Goal: Transaction & Acquisition: Purchase product/service

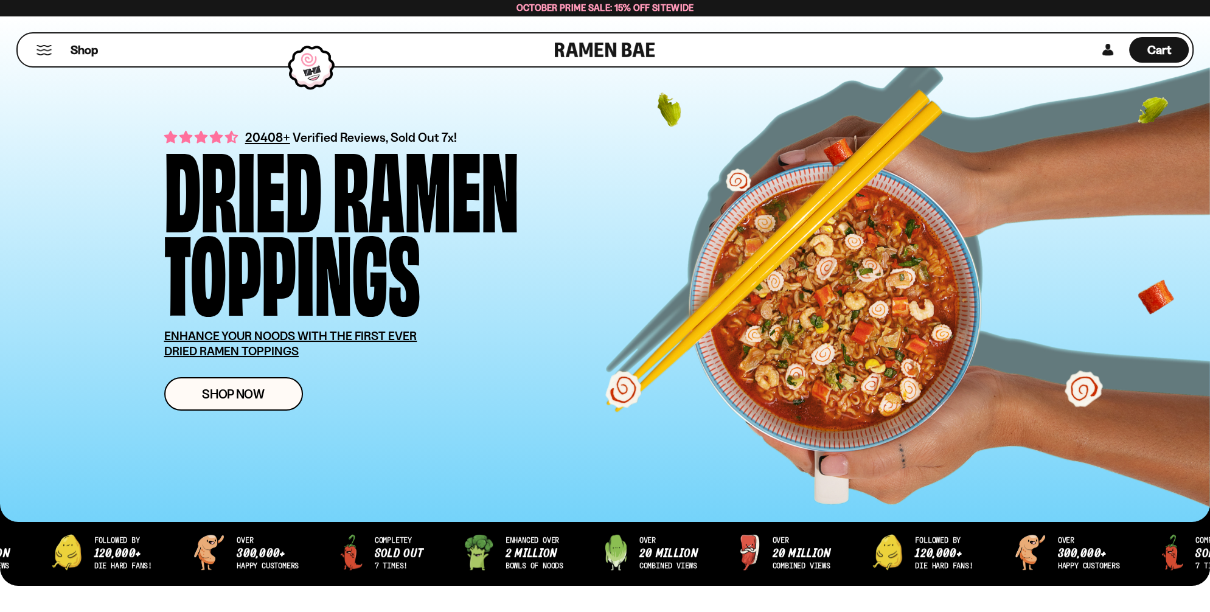
click at [63, 54] on div "Shop" at bounding box center [287, 49] width 533 height 33
click at [45, 49] on button "Mobile Menu Trigger" at bounding box center [44, 50] width 16 height 10
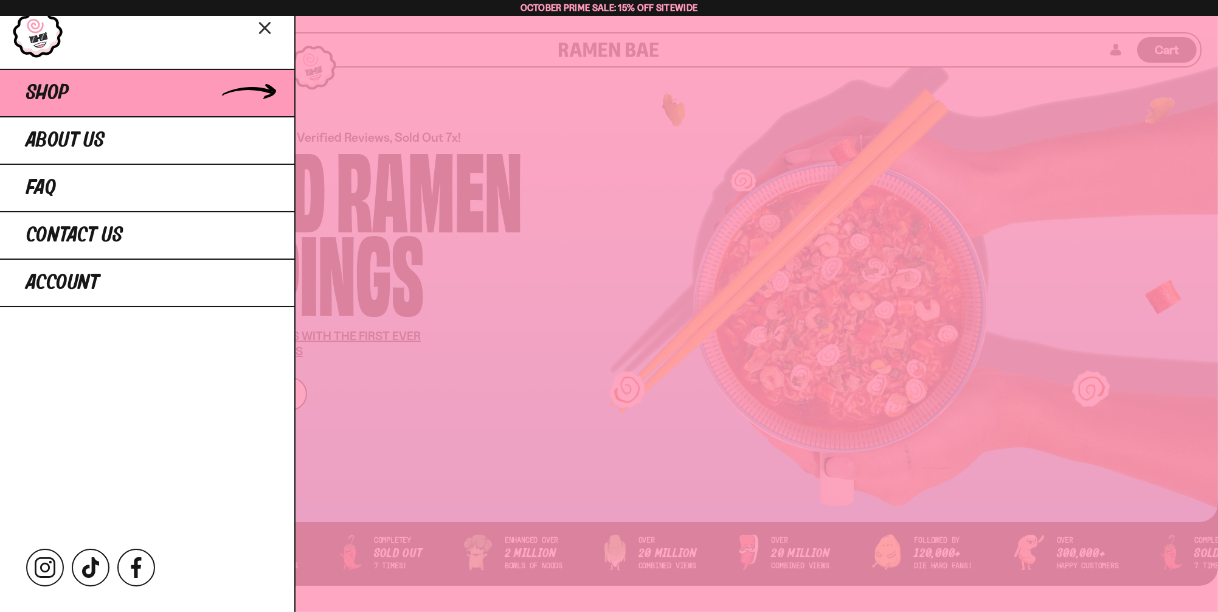
click at [96, 103] on link "Shop" at bounding box center [147, 92] width 294 height 47
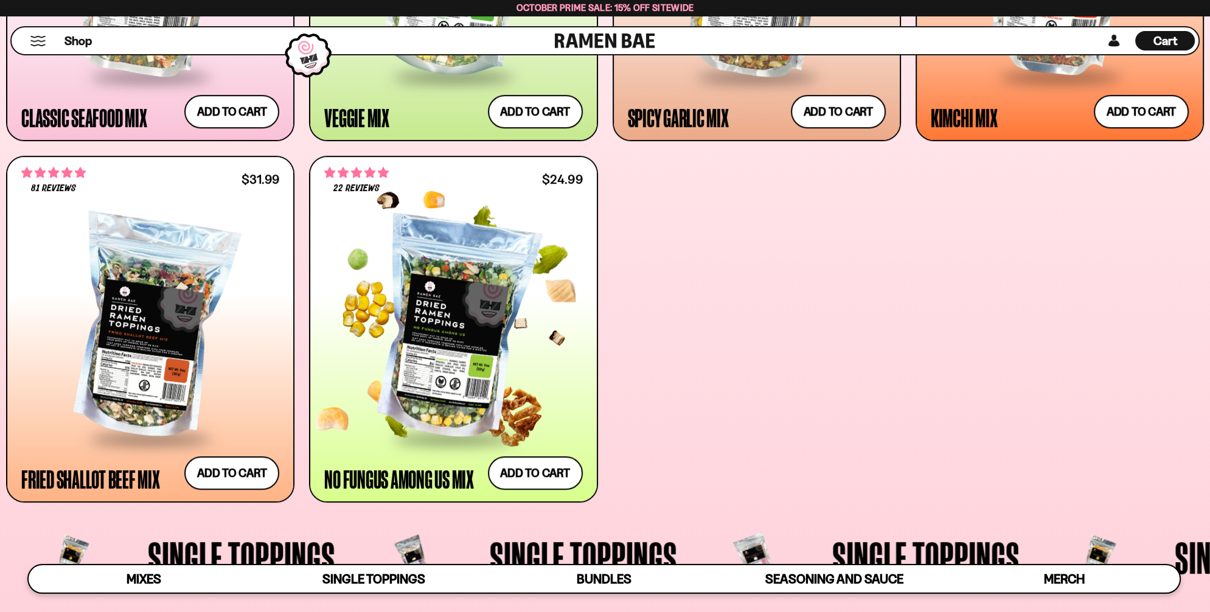
scroll to position [852, 0]
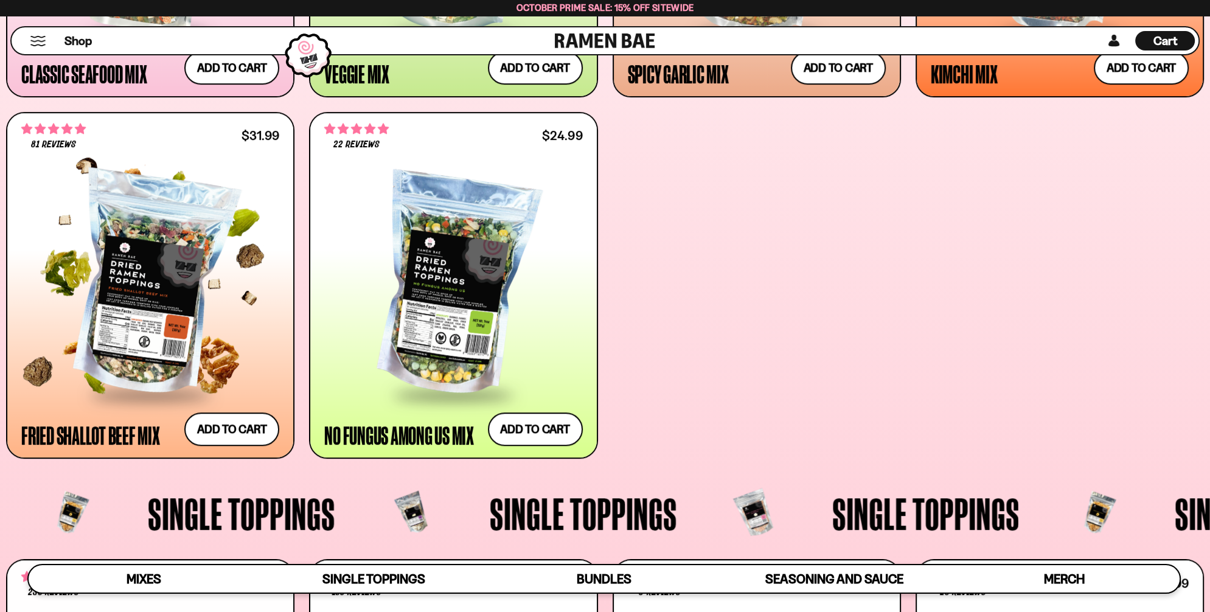
click at [131, 240] on div at bounding box center [150, 284] width 258 height 217
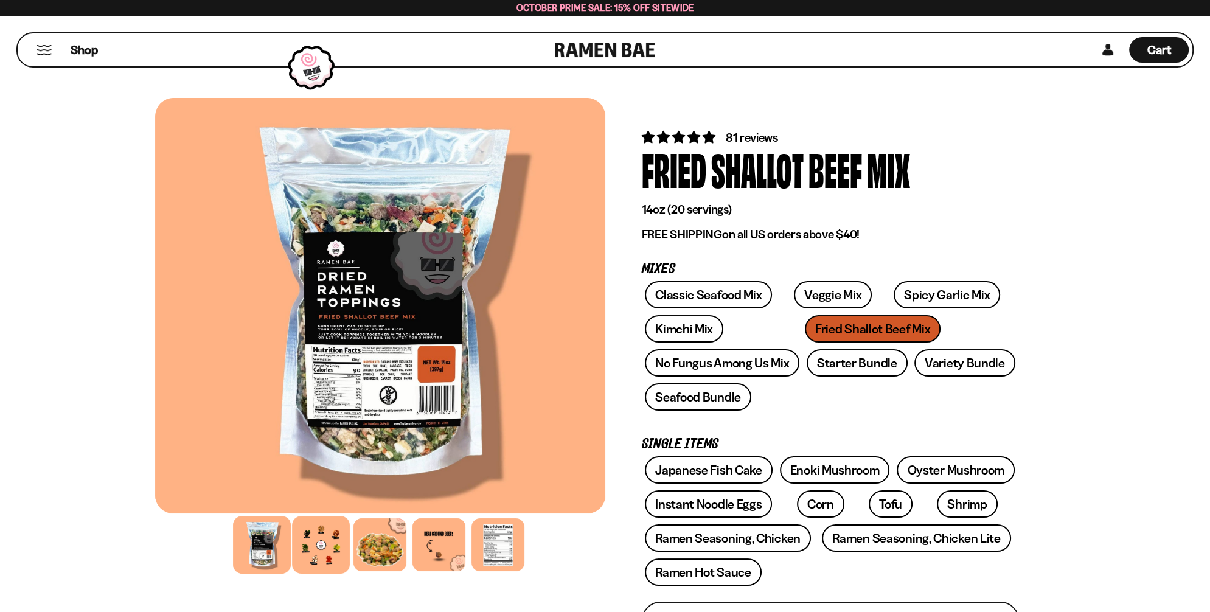
click at [325, 540] on div at bounding box center [321, 545] width 58 height 58
